Goal: Task Accomplishment & Management: Use online tool/utility

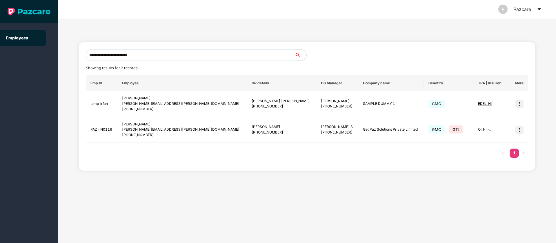
click at [541, 8] on icon "caret-down" at bounding box center [539, 9] width 5 height 5
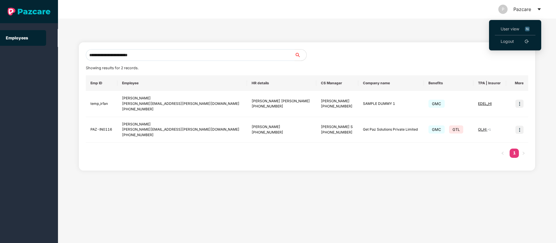
click at [529, 29] on img at bounding box center [527, 29] width 5 height 6
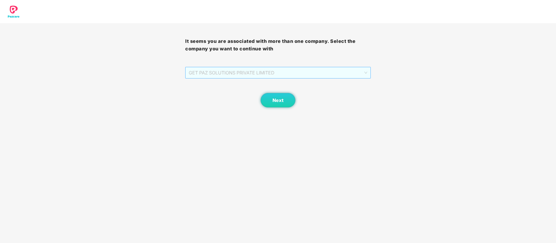
click at [314, 75] on span "GET PAZ SOLUTIONS PRIVATE LIMITED" at bounding box center [278, 72] width 178 height 11
click at [274, 107] on button "Next" at bounding box center [278, 100] width 35 height 15
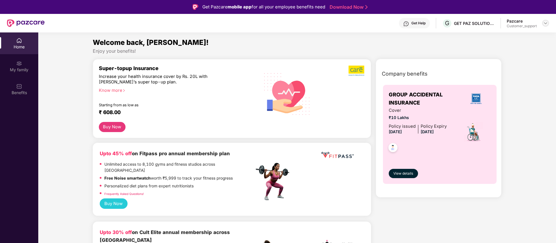
click at [547, 23] on img at bounding box center [546, 23] width 5 height 5
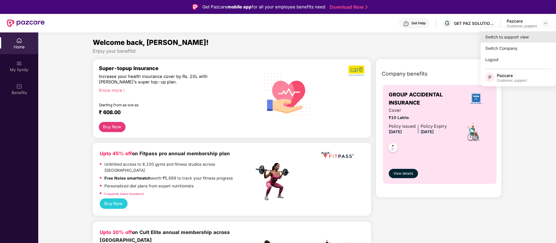
click at [493, 36] on div "Switch to support view" at bounding box center [518, 36] width 75 height 11
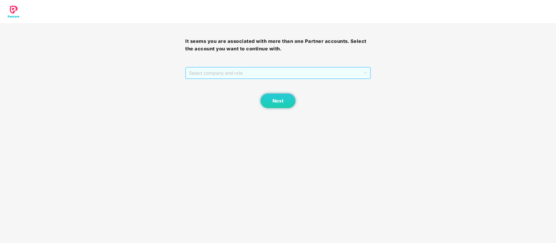
click at [311, 74] on span "Select company and role" at bounding box center [278, 73] width 178 height 11
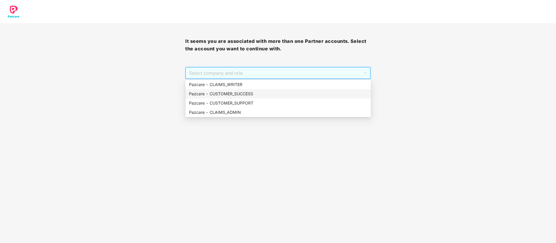
click at [239, 95] on div "Pazcare - CUSTOMER_SUCCESS" at bounding box center [278, 94] width 178 height 6
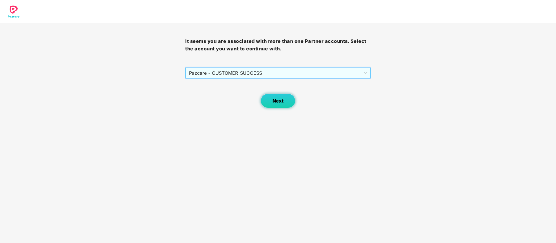
click at [276, 98] on span "Next" at bounding box center [278, 101] width 11 height 6
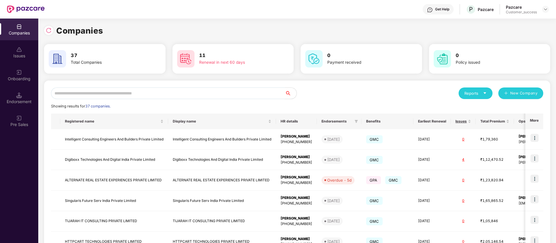
click at [95, 99] on input "text" at bounding box center [168, 94] width 234 height 12
paste input "**********"
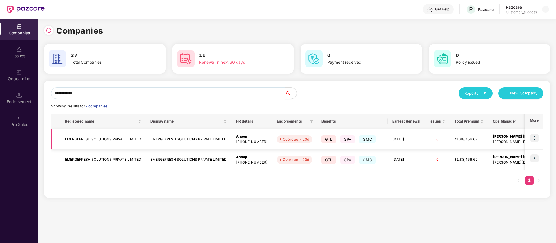
scroll to position [0, 22]
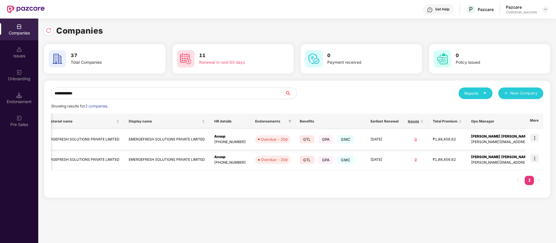
type input "**********"
click at [534, 139] on img at bounding box center [535, 138] width 8 height 8
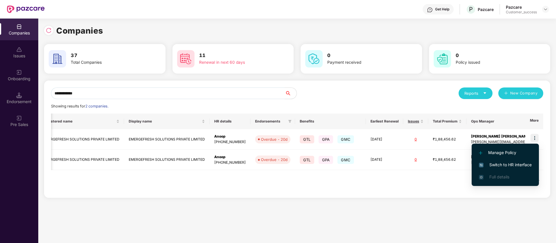
click at [512, 163] on span "Switch to HR interface" at bounding box center [505, 165] width 53 height 6
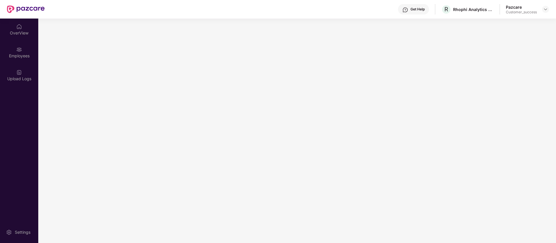
scroll to position [0, 0]
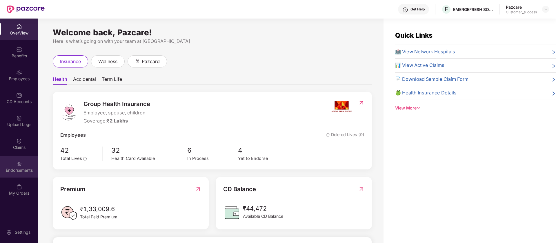
click at [16, 161] on div "Endorsements" at bounding box center [19, 167] width 38 height 22
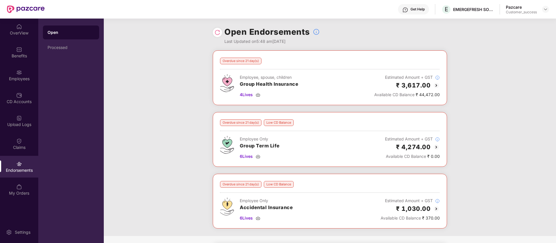
click at [220, 34] on img at bounding box center [218, 33] width 6 height 6
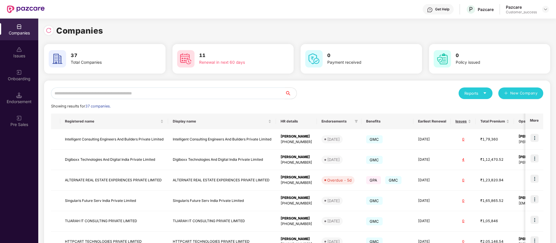
click at [245, 91] on input "text" at bounding box center [168, 94] width 234 height 12
paste input "**********"
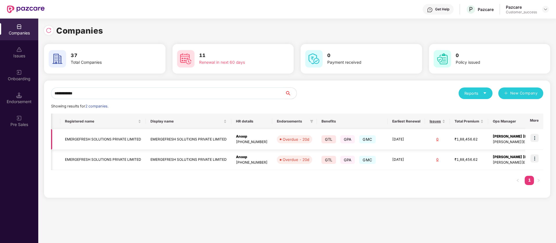
scroll to position [0, 22]
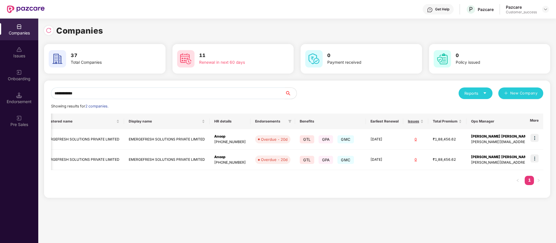
type input "**********"
click at [536, 137] on img at bounding box center [535, 138] width 8 height 8
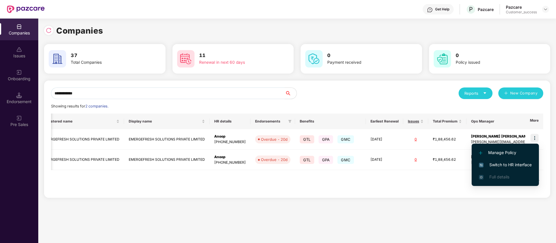
click at [522, 165] on span "Switch to HR interface" at bounding box center [505, 165] width 53 height 6
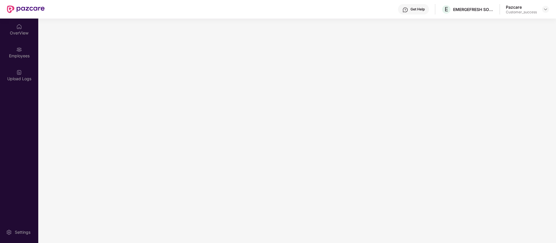
scroll to position [0, 0]
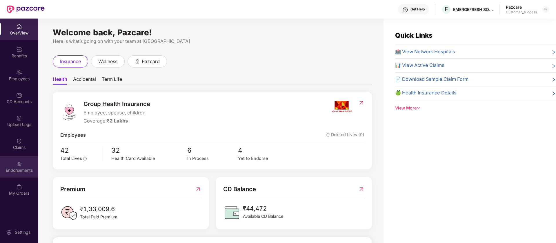
click at [17, 168] on div "Endorsements" at bounding box center [19, 171] width 38 height 6
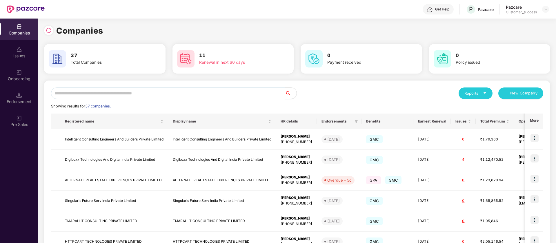
scroll to position [0, 1]
click at [199, 91] on input "text" at bounding box center [168, 94] width 234 height 12
paste input "**********"
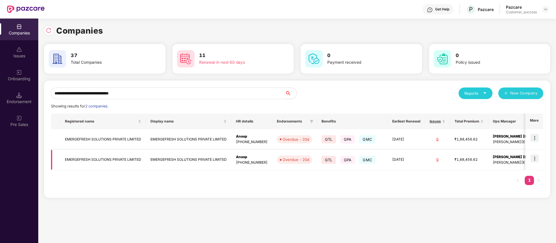
type input "**********"
click at [535, 158] on img at bounding box center [535, 159] width 8 height 8
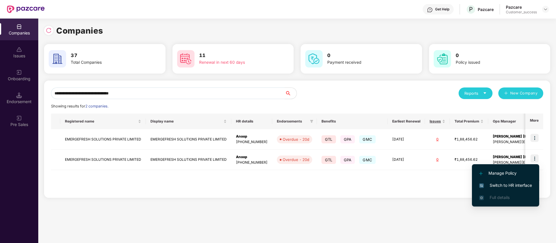
click at [513, 187] on span "Switch to HR interface" at bounding box center [506, 185] width 53 height 6
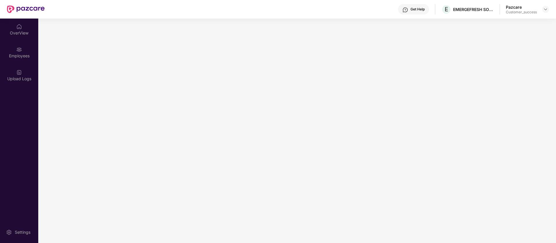
scroll to position [0, 0]
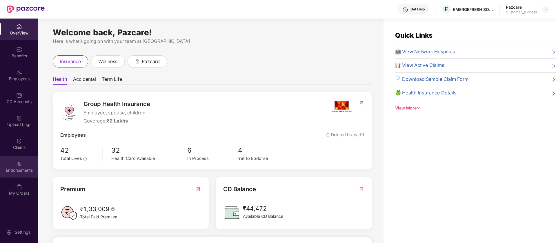
click at [20, 160] on div "Endorsements" at bounding box center [19, 167] width 38 height 22
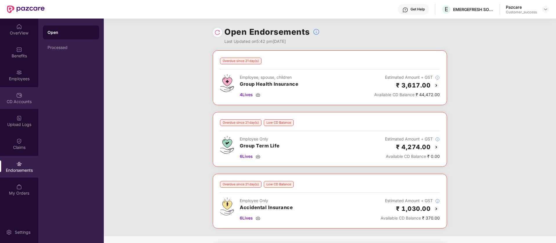
click at [2, 88] on div "CD Accounts" at bounding box center [19, 98] width 38 height 22
